Goal: Use online tool/utility: Utilize a website feature to perform a specific function

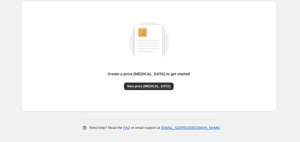
scroll to position [59, 0]
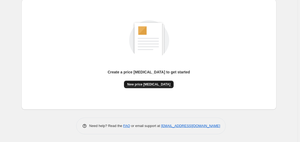
click at [148, 86] on span "New price change job" at bounding box center [148, 84] width 43 height 4
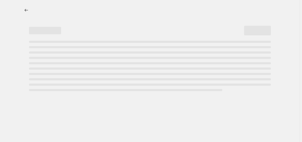
select select "percentage"
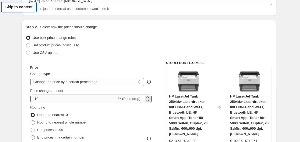
scroll to position [82, 0]
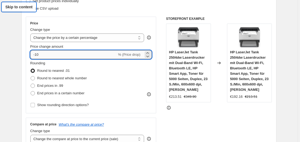
click at [73, 54] on input "-10" at bounding box center [73, 54] width 87 height 9
type input "-1"
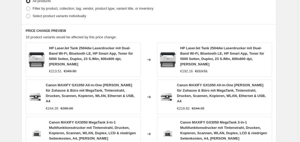
scroll to position [441, 0]
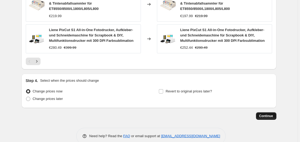
type input "-35"
click at [265, 114] on span "Continue" at bounding box center [266, 116] width 14 height 4
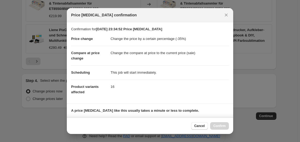
scroll to position [85, 0]
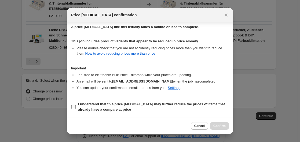
click at [137, 108] on span "I understand that this price change job may further reduce the prices of items …" at bounding box center [153, 107] width 151 height 11
click at [76, 108] on input "I understand that this price change job may further reduce the prices of items …" at bounding box center [73, 107] width 4 height 4
checkbox input "true"
click at [219, 124] on button "Confirm" at bounding box center [219, 126] width 19 height 8
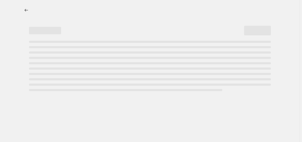
select select "percentage"
